Goal: Transaction & Acquisition: Subscribe to service/newsletter

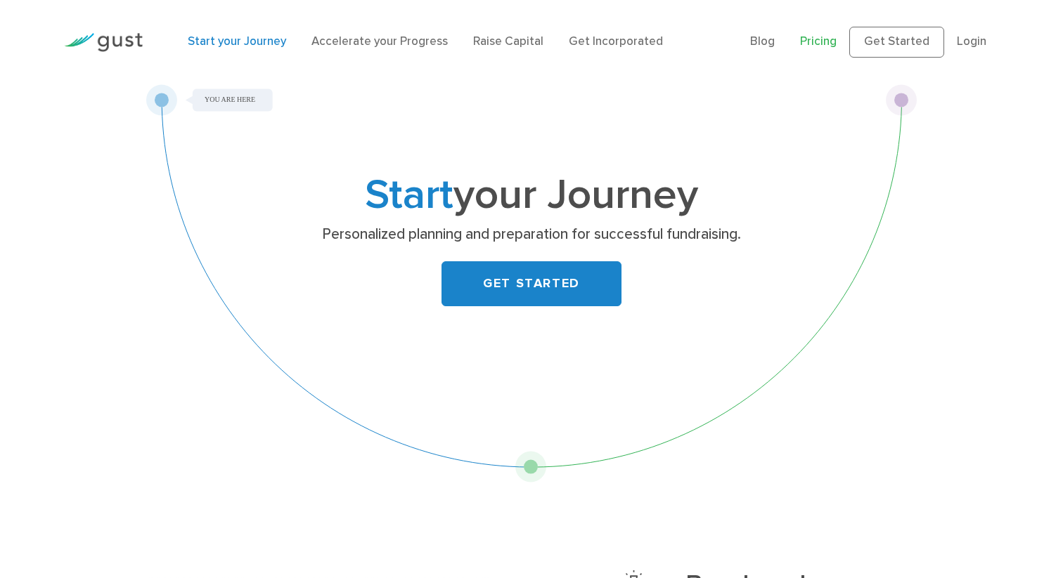
click at [822, 37] on link "Pricing" at bounding box center [818, 41] width 37 height 14
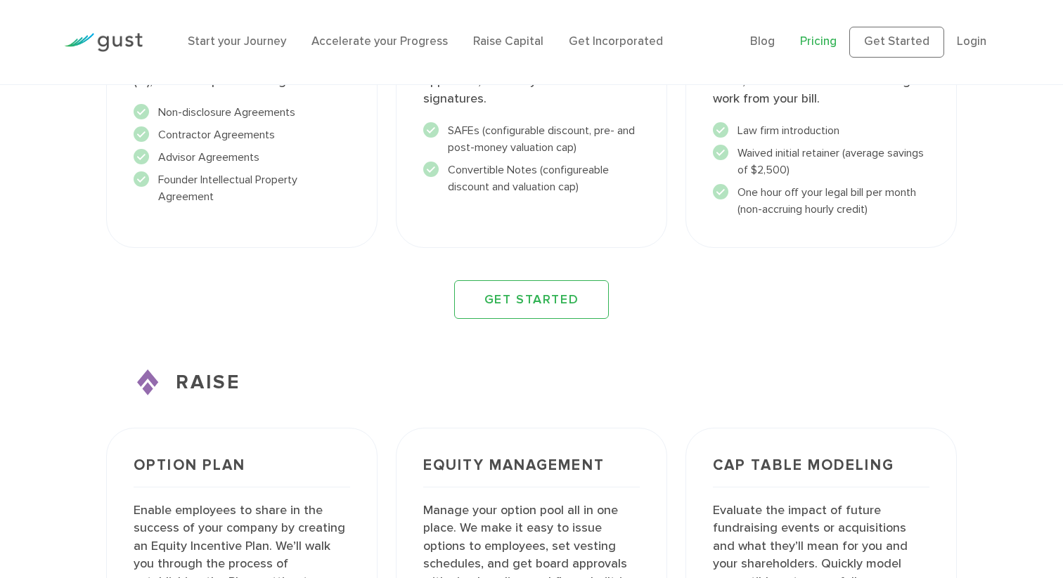
scroll to position [1799, 0]
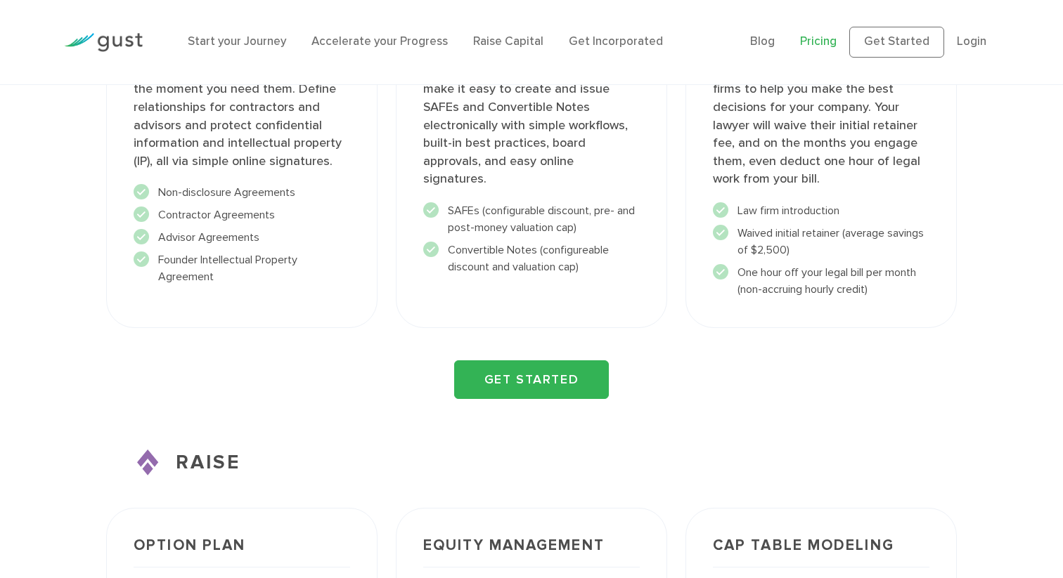
click at [533, 376] on link "GET STARTED" at bounding box center [531, 380] width 155 height 39
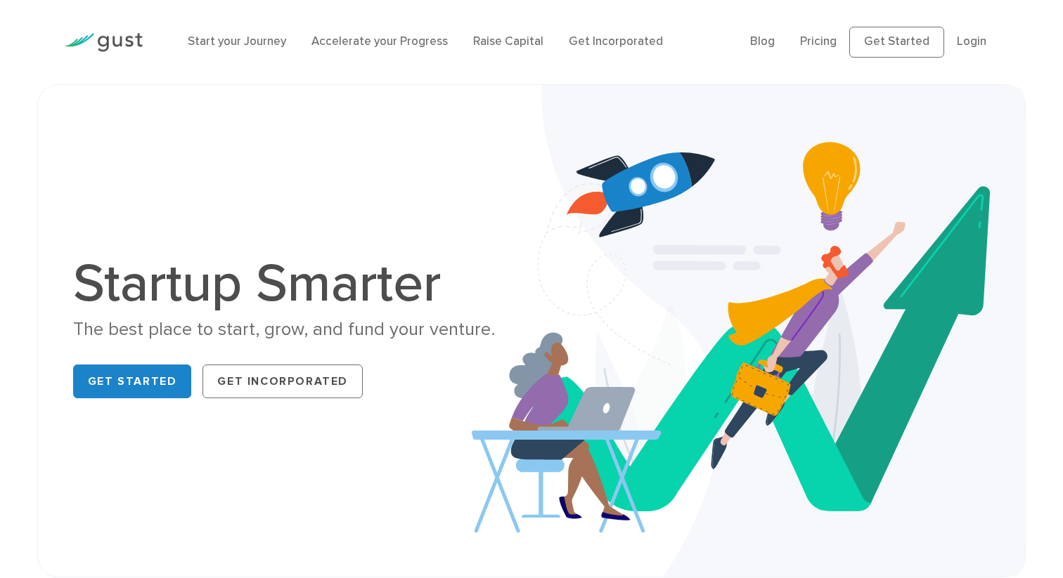
click at [862, 74] on div "Start your Journey Accelerate your Progress Raise Capital Get Incorporated Blog…" at bounding box center [531, 42] width 956 height 84
